Goal: Task Accomplishment & Management: Use online tool/utility

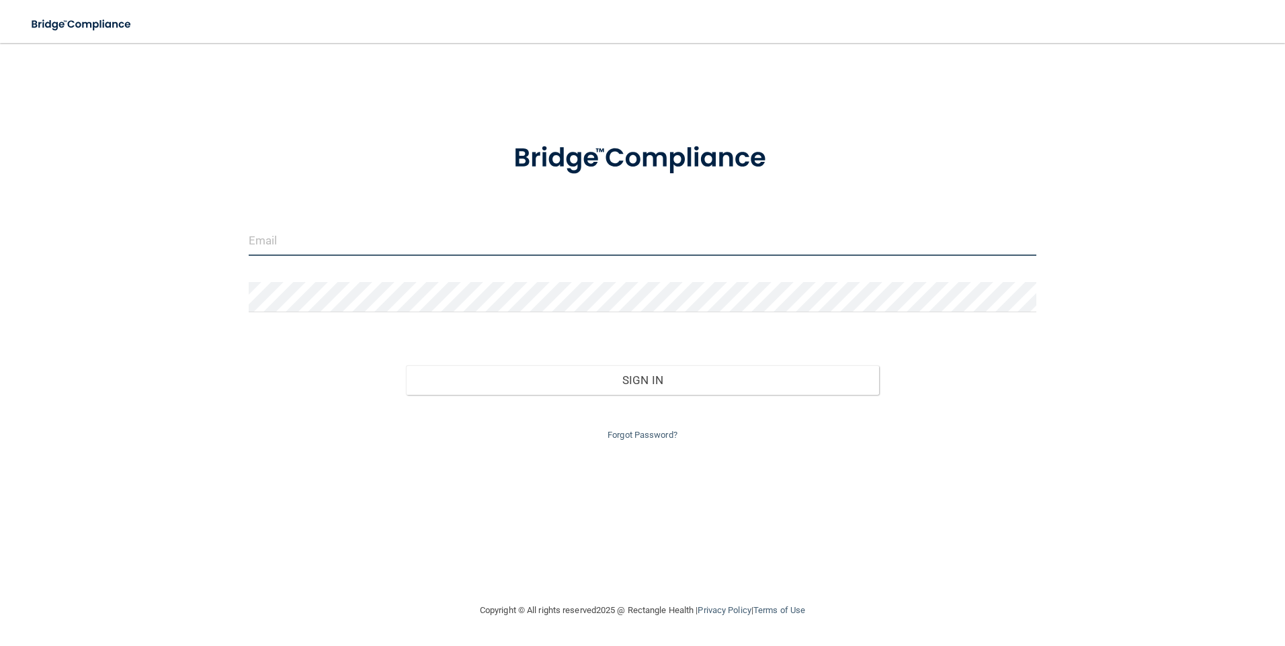
click at [439, 232] on input "email" at bounding box center [643, 241] width 788 height 30
type input "[EMAIL_ADDRESS][DOMAIN_NAME]"
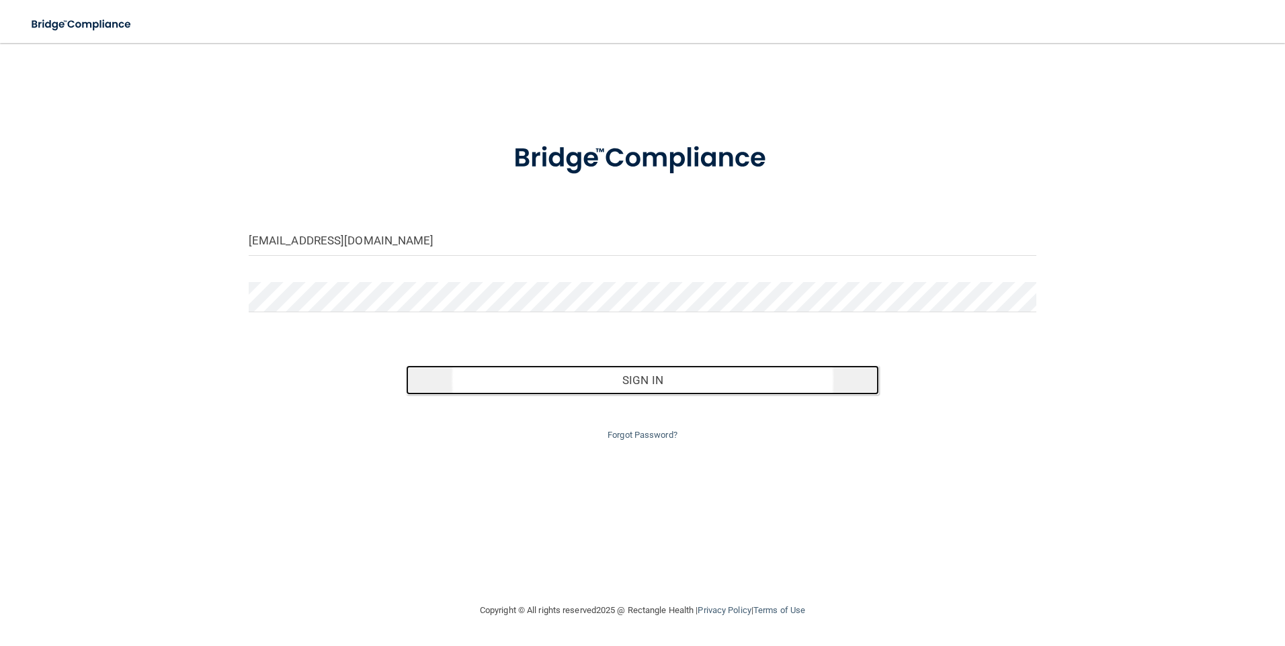
click at [680, 376] on button "Sign In" at bounding box center [642, 381] width 473 height 30
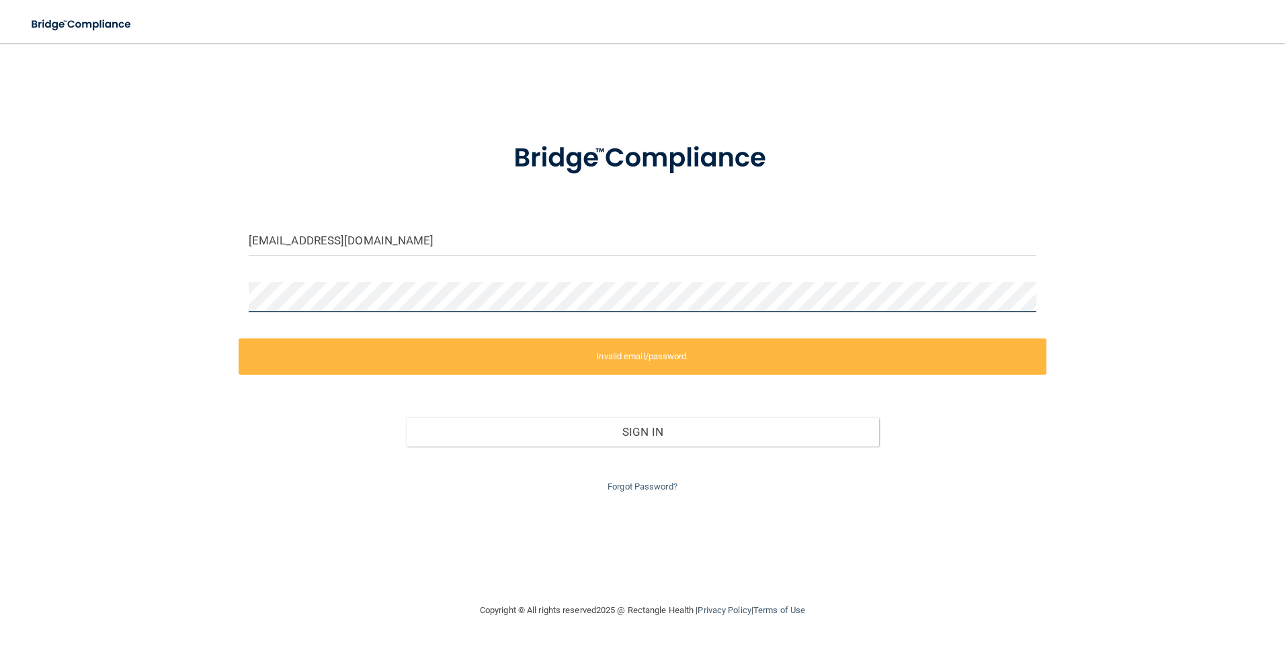
click at [187, 301] on div "[EMAIL_ADDRESS][DOMAIN_NAME] Invalid email/password. You don't have permission …" at bounding box center [642, 322] width 1231 height 533
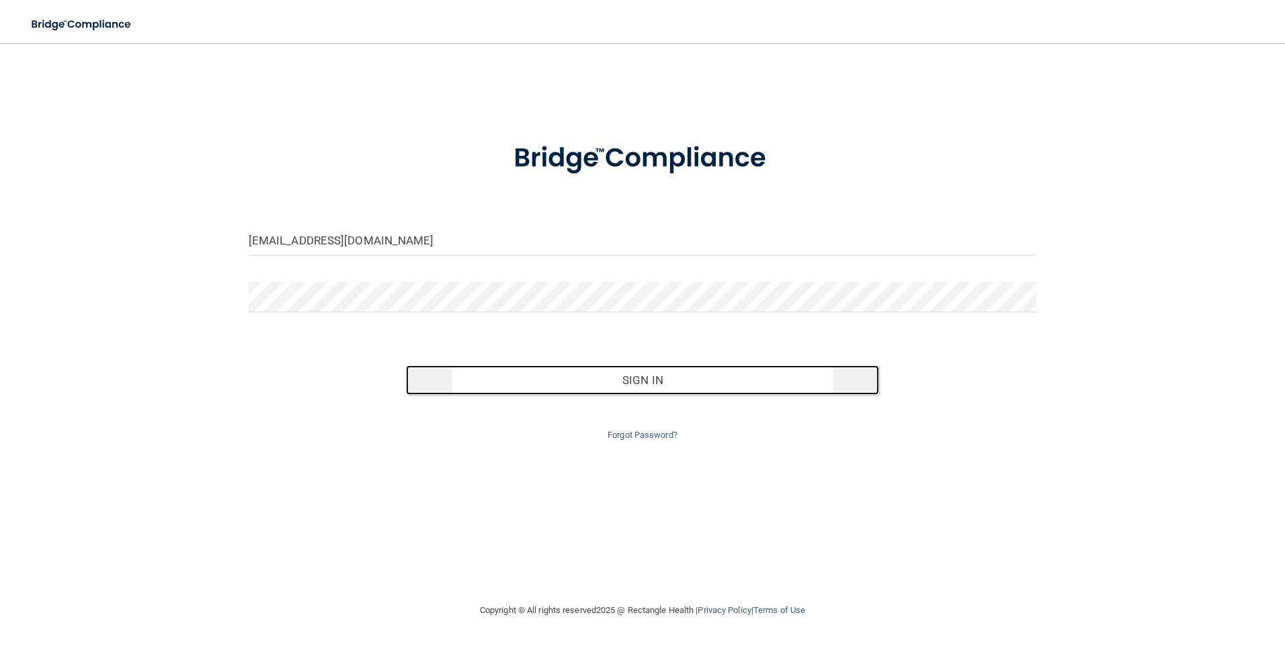
click at [642, 376] on button "Sign In" at bounding box center [642, 381] width 473 height 30
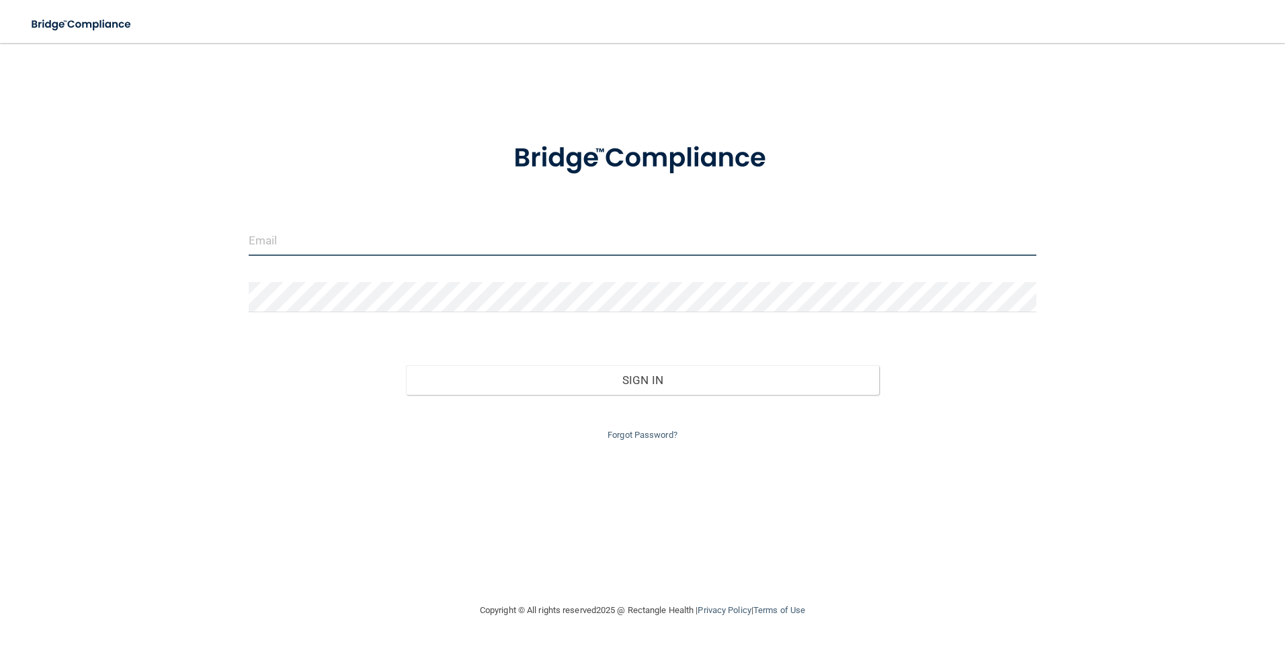
click at [341, 249] on input "email" at bounding box center [643, 241] width 788 height 30
type input "[EMAIL_ADDRESS][DOMAIN_NAME]"
click at [173, 290] on div "[EMAIL_ADDRESS][DOMAIN_NAME] Invalid email/password. You don't have permission …" at bounding box center [642, 322] width 1231 height 533
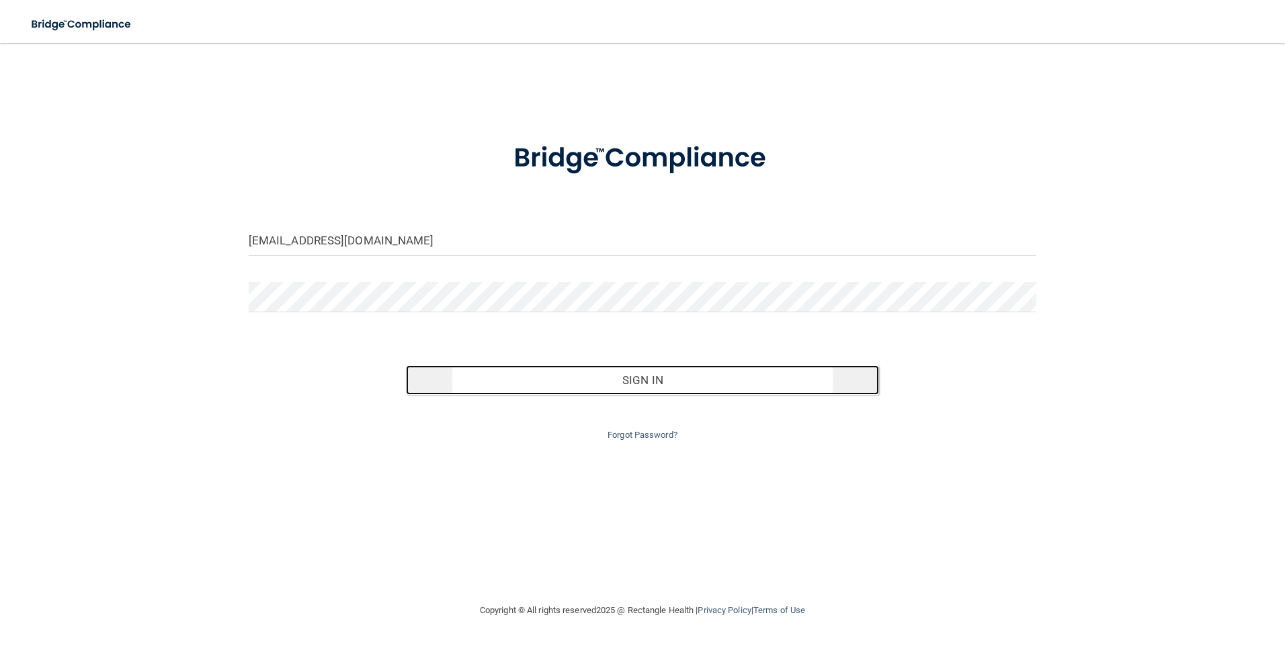
click at [629, 379] on button "Sign In" at bounding box center [642, 381] width 473 height 30
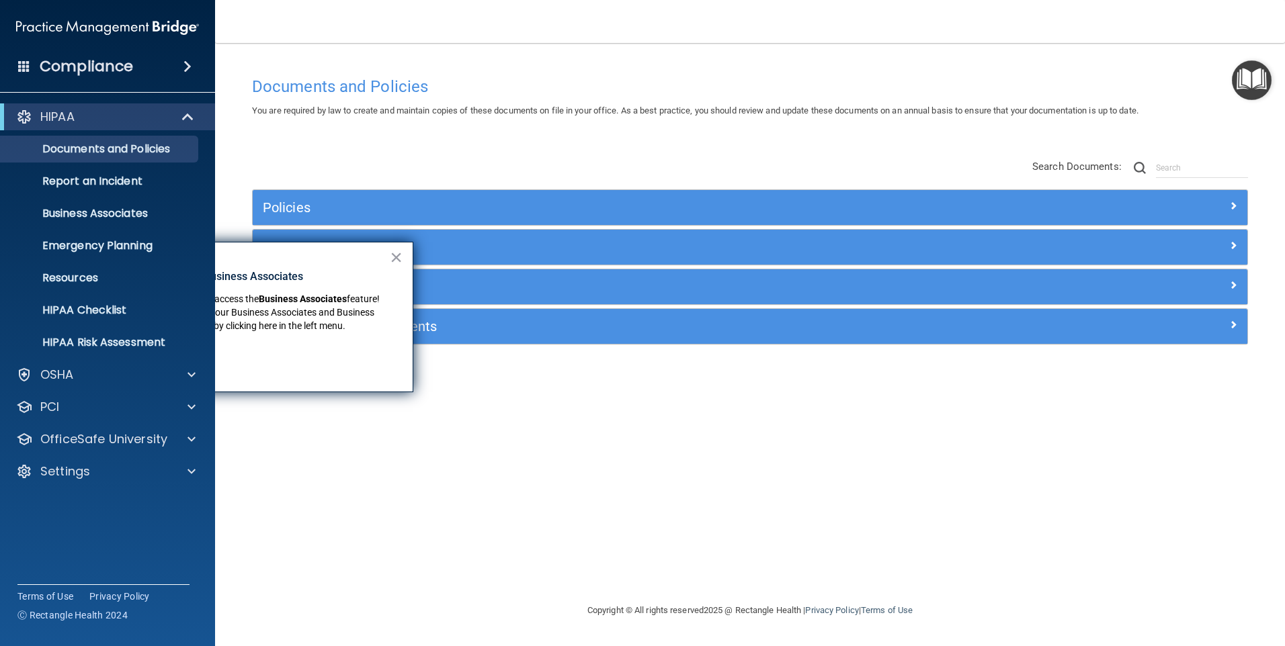
click at [395, 257] on button "×" at bounding box center [396, 258] width 13 height 22
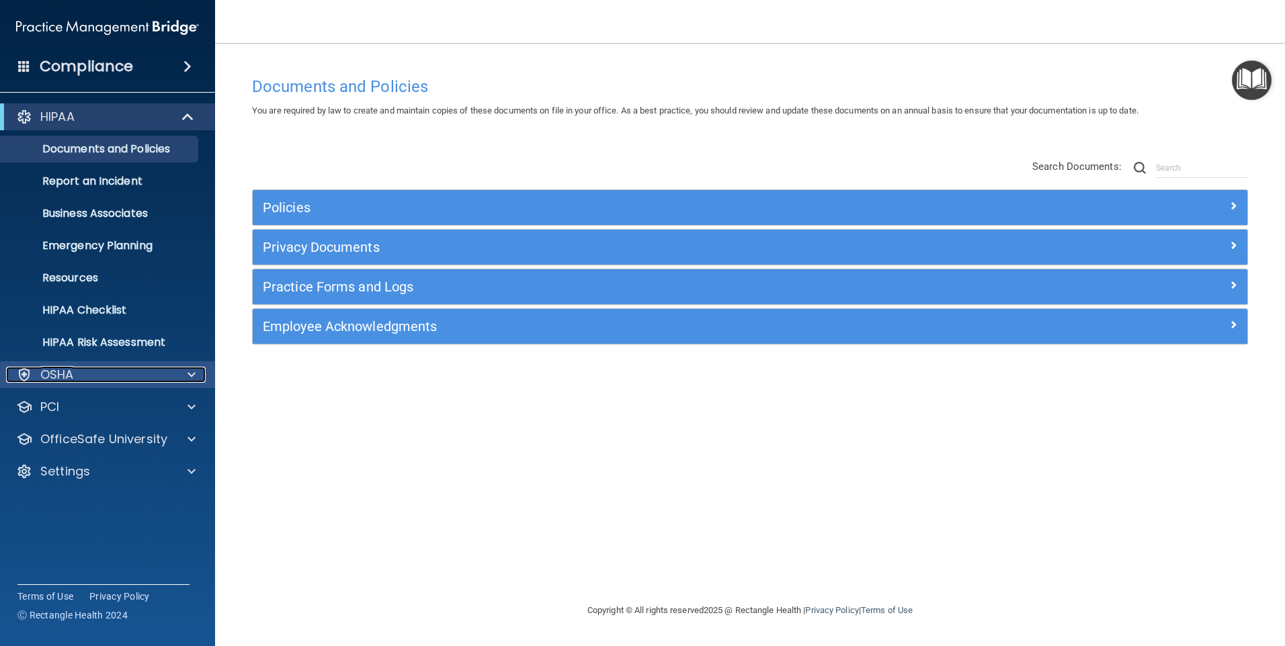
click at [187, 373] on span at bounding box center [191, 375] width 8 height 16
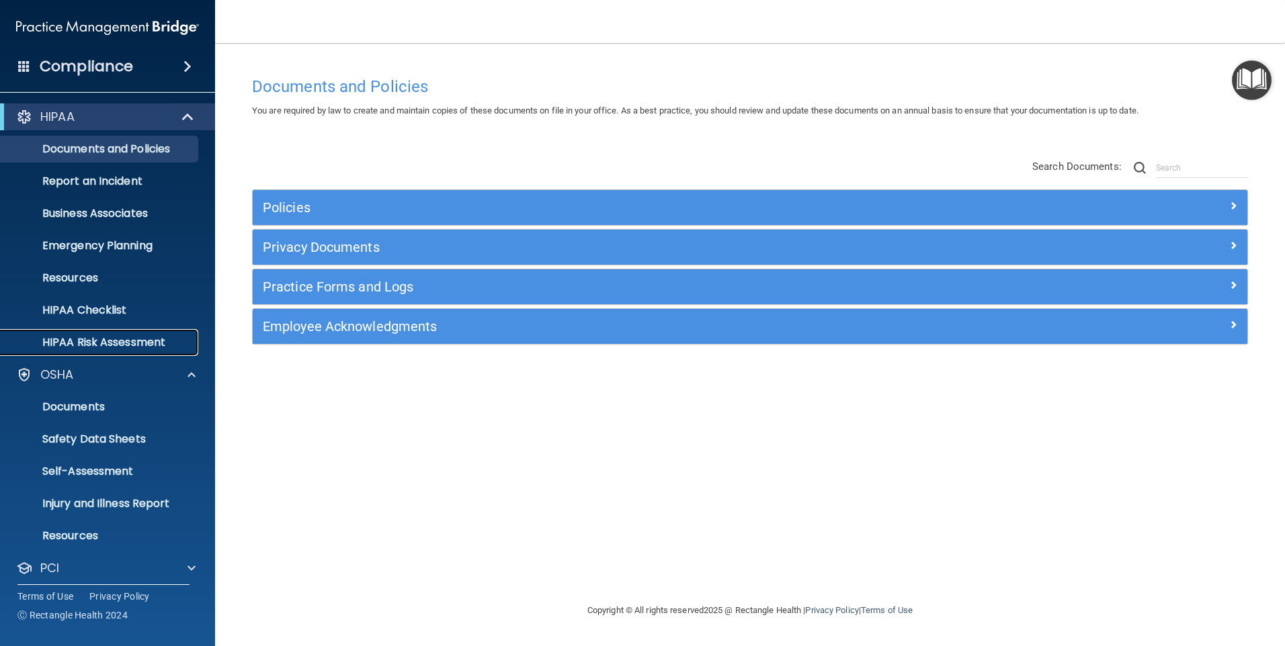
click at [73, 347] on p "HIPAA Risk Assessment" at bounding box center [100, 342] width 183 height 13
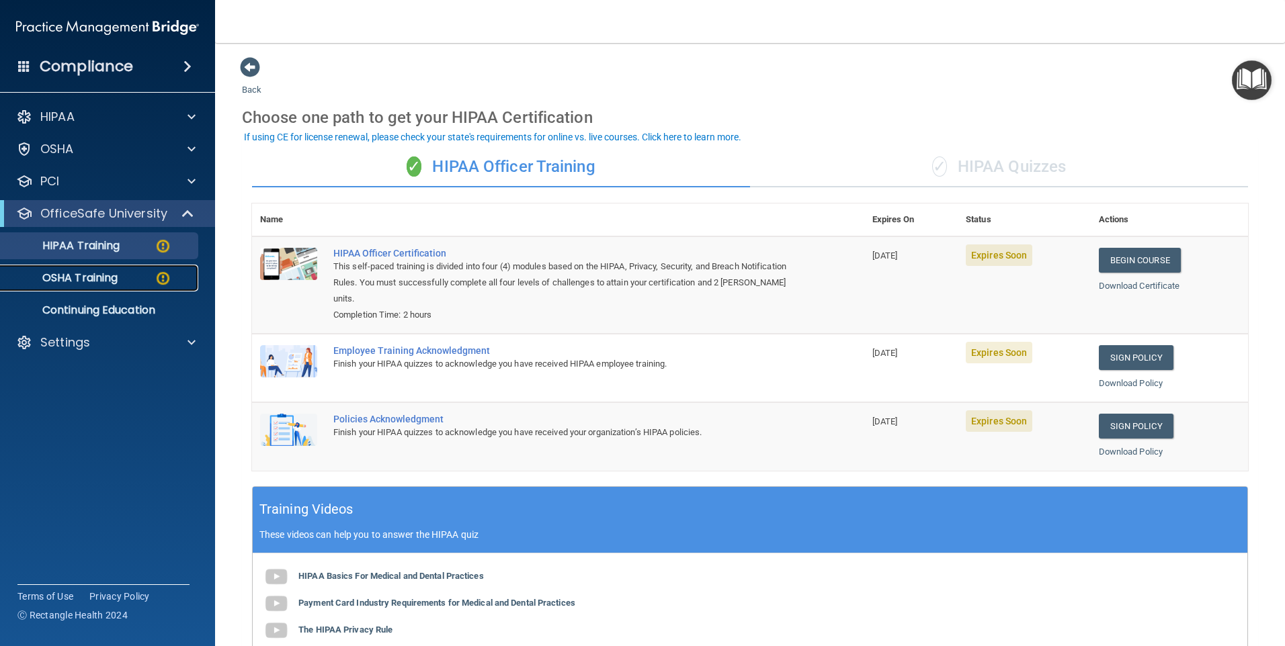
click at [101, 281] on p "OSHA Training" at bounding box center [63, 277] width 109 height 13
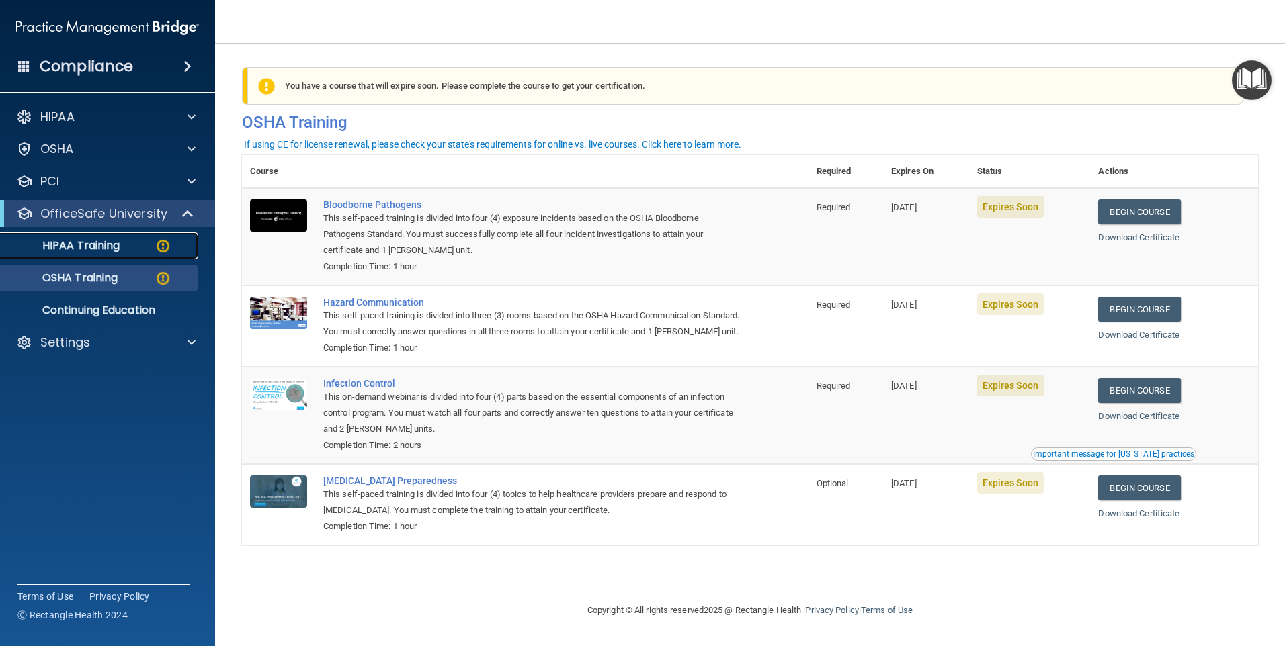
click at [81, 248] on p "HIPAA Training" at bounding box center [64, 245] width 111 height 13
